Goal: Task Accomplishment & Management: Manage account settings

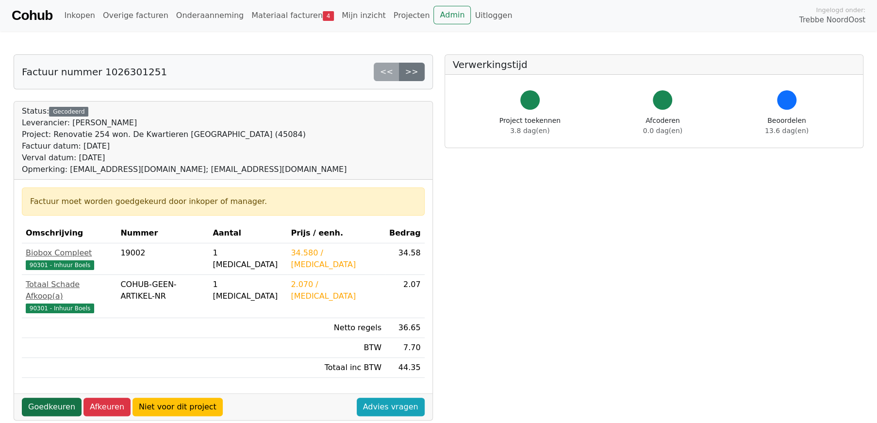
click at [49, 399] on link "Goedkeuren" at bounding box center [52, 406] width 60 height 18
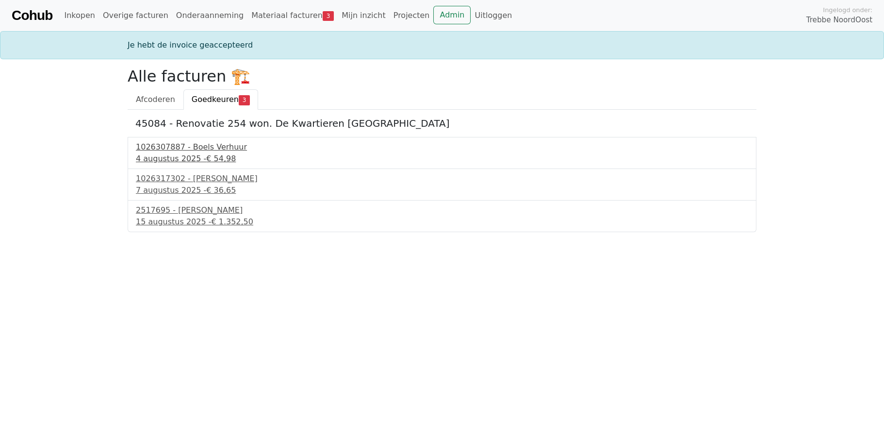
click at [174, 151] on div "1026307887 - Boels Verhuur" at bounding box center [442, 147] width 612 height 12
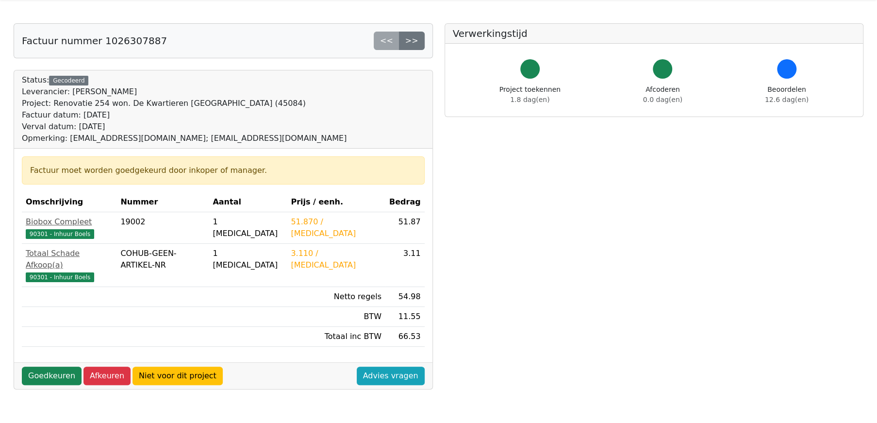
scroll to position [49, 0]
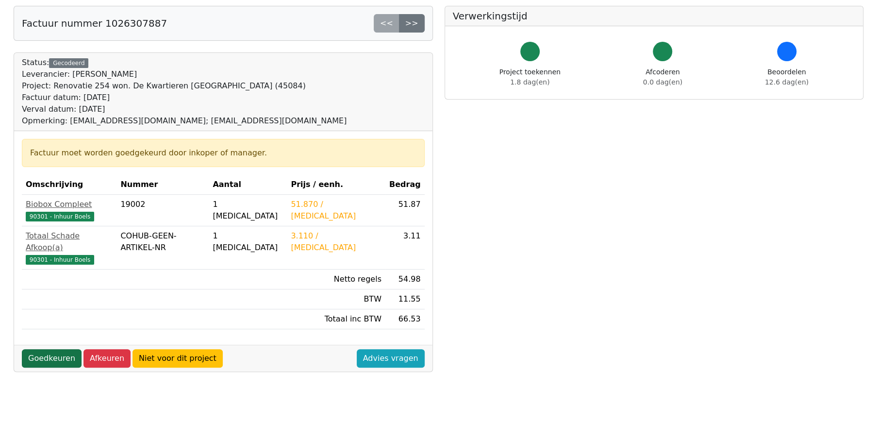
click at [54, 349] on link "Goedkeuren" at bounding box center [52, 358] width 60 height 18
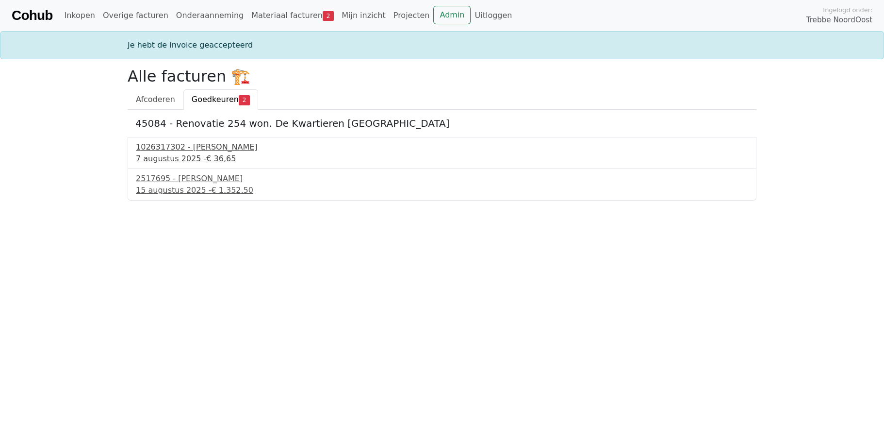
click at [190, 149] on div "1026317302 - Boels Verhuur" at bounding box center [442, 147] width 612 height 12
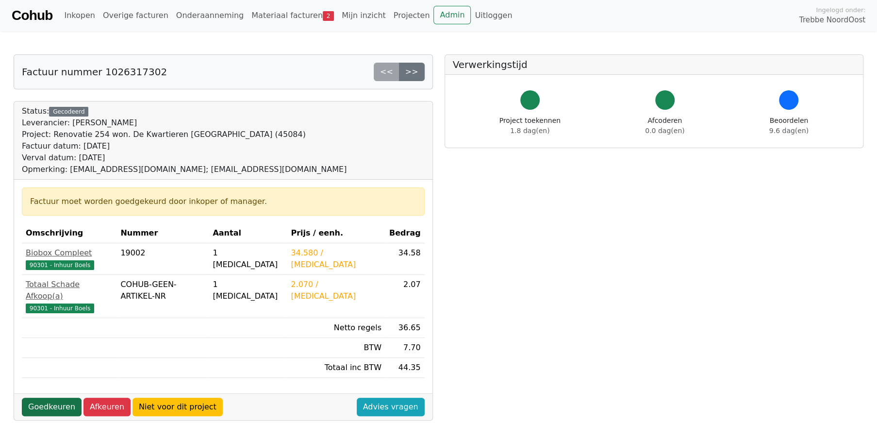
click at [43, 397] on link "Goedkeuren" at bounding box center [52, 406] width 60 height 18
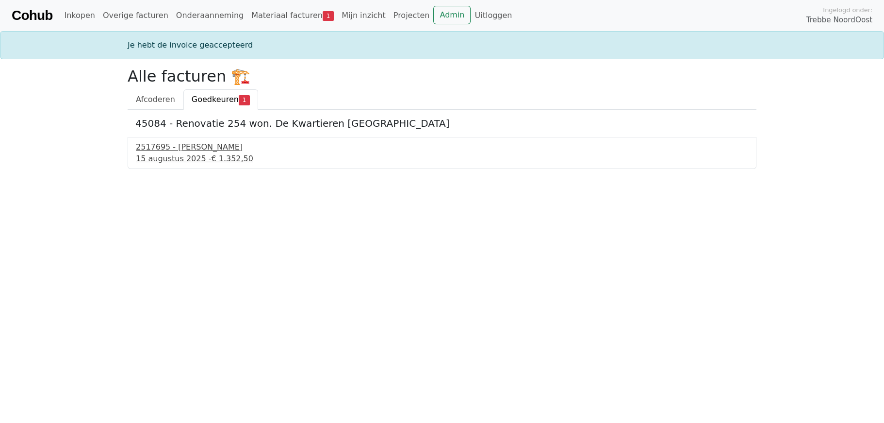
click at [178, 154] on div "15 augustus 2025 - € 1.352,50" at bounding box center [442, 159] width 612 height 12
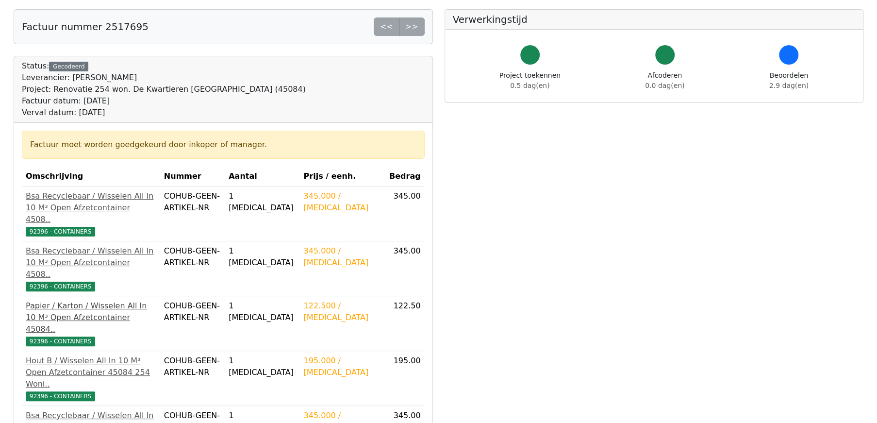
scroll to position [146, 0]
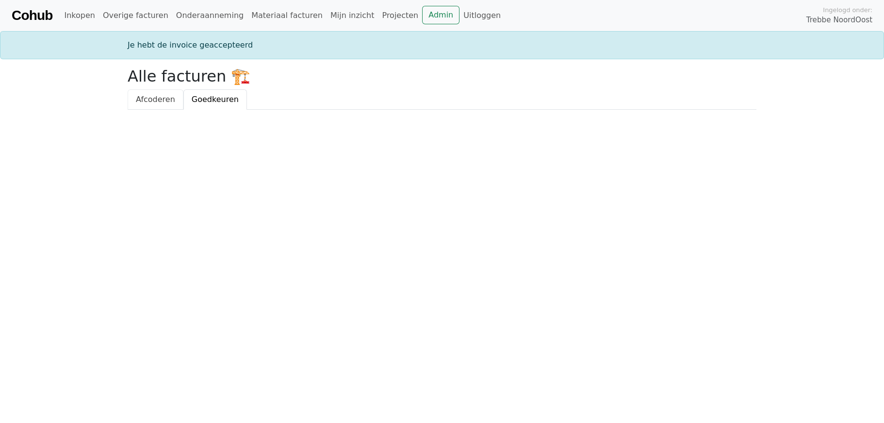
click at [162, 108] on link "Afcoderen" at bounding box center [156, 99] width 56 height 20
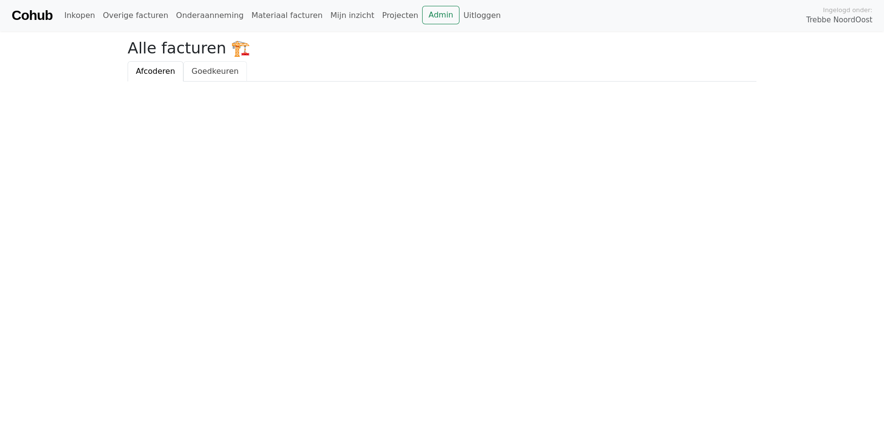
click at [215, 70] on span "Goedkeuren" at bounding box center [215, 70] width 47 height 9
